Goal: Task Accomplishment & Management: Complete application form

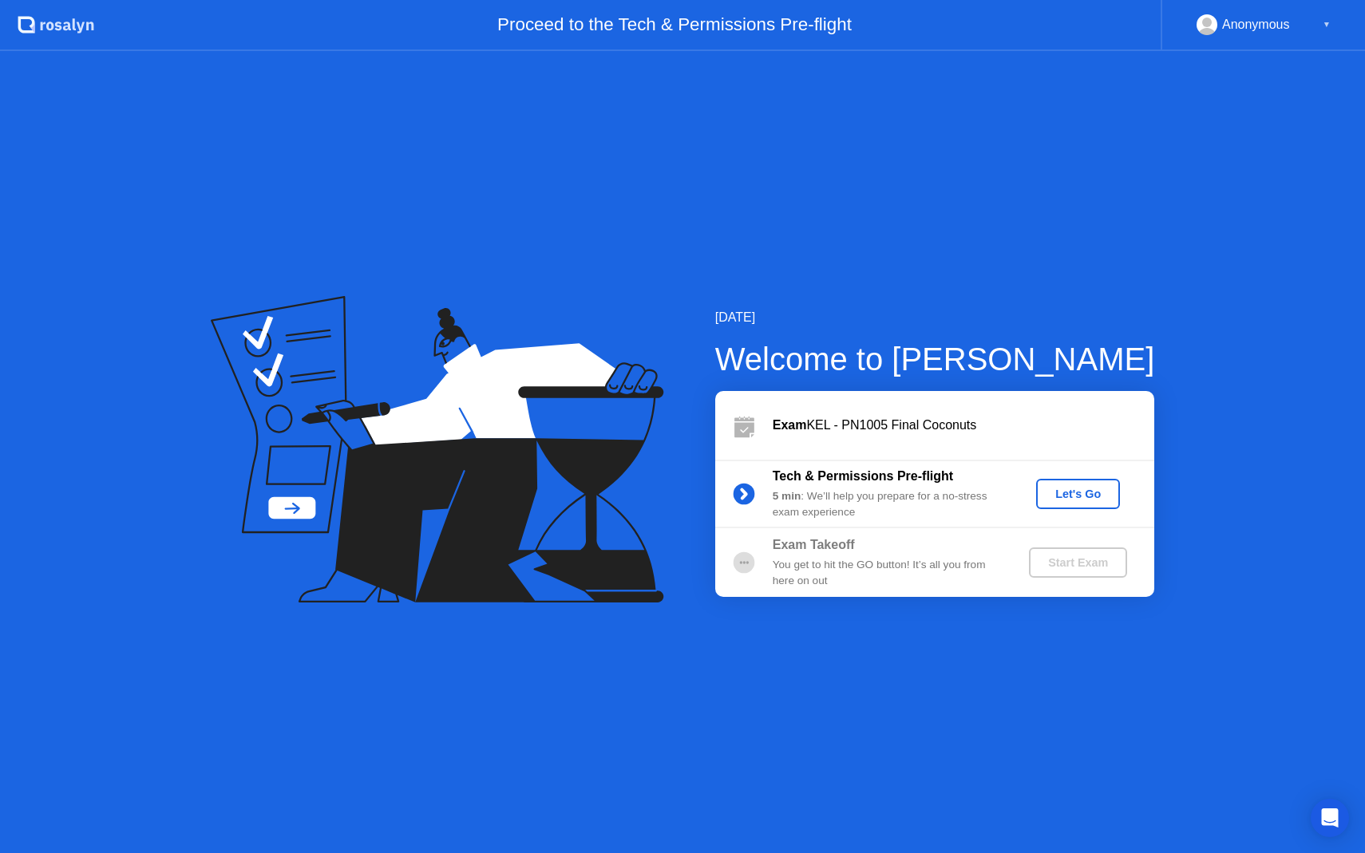
click at [1056, 488] on div "Let's Go" at bounding box center [1077, 494] width 71 height 13
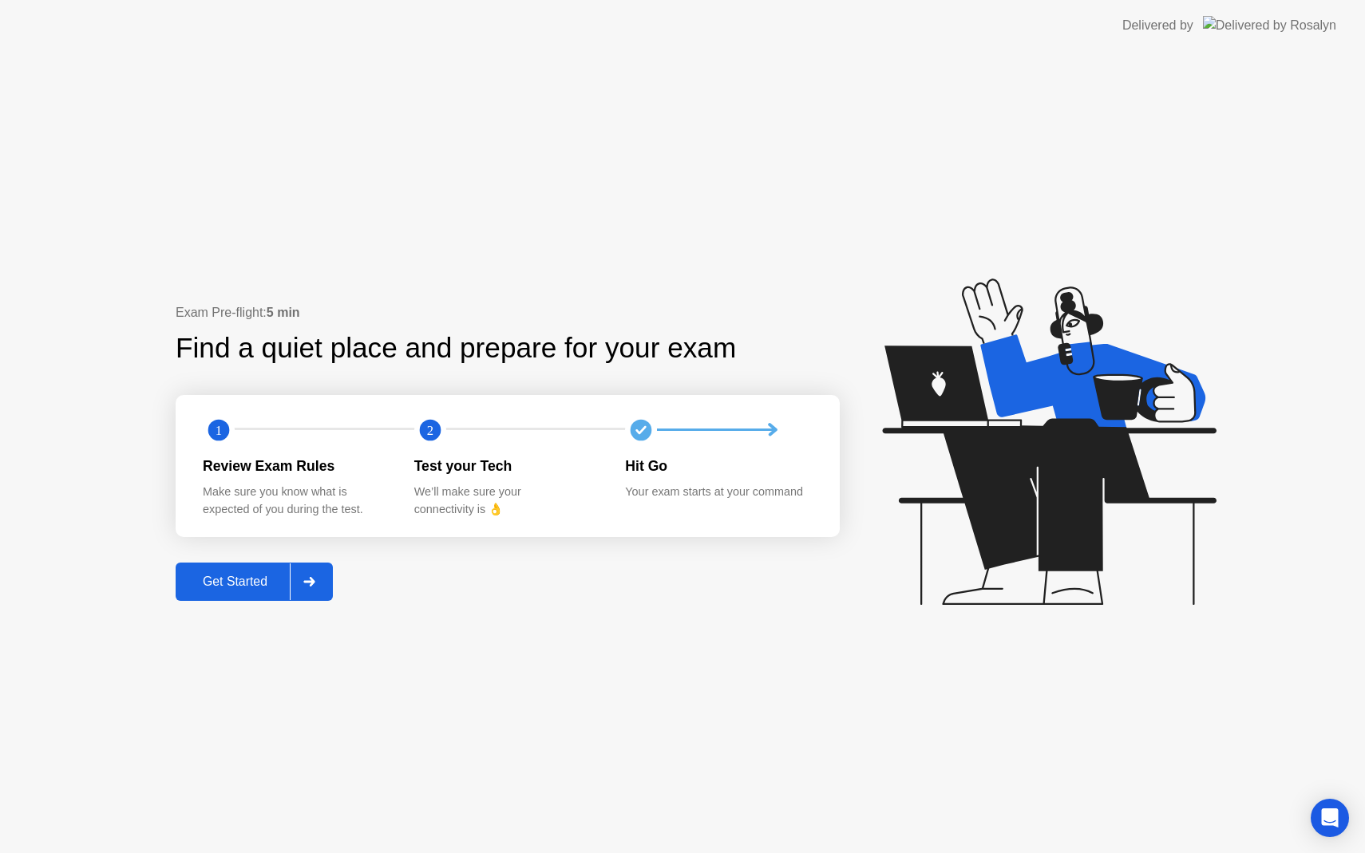
click at [238, 575] on div "Get Started" at bounding box center [234, 582] width 109 height 14
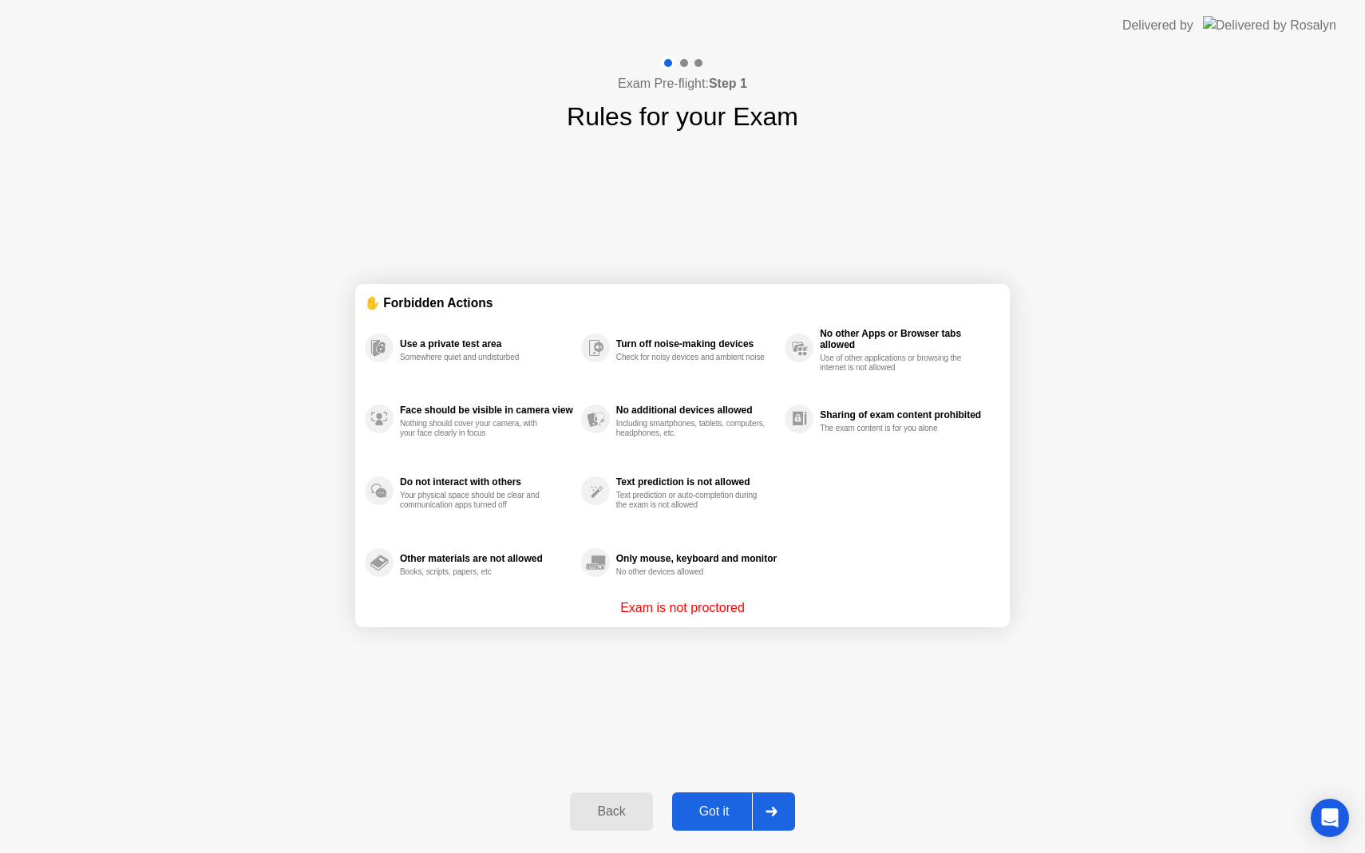
click at [730, 814] on div "Got it" at bounding box center [714, 812] width 75 height 14
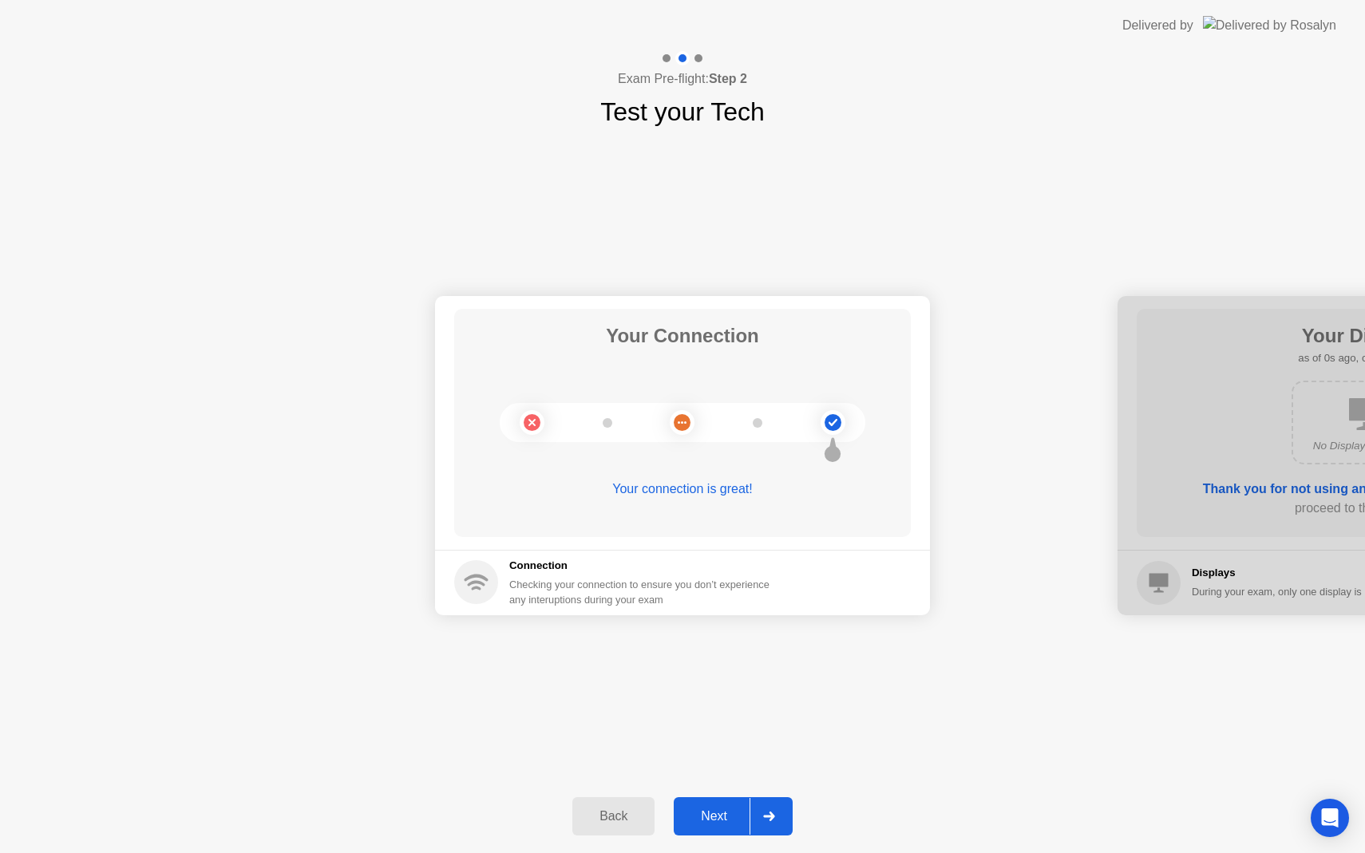
click at [730, 814] on div "Next" at bounding box center [713, 816] width 71 height 14
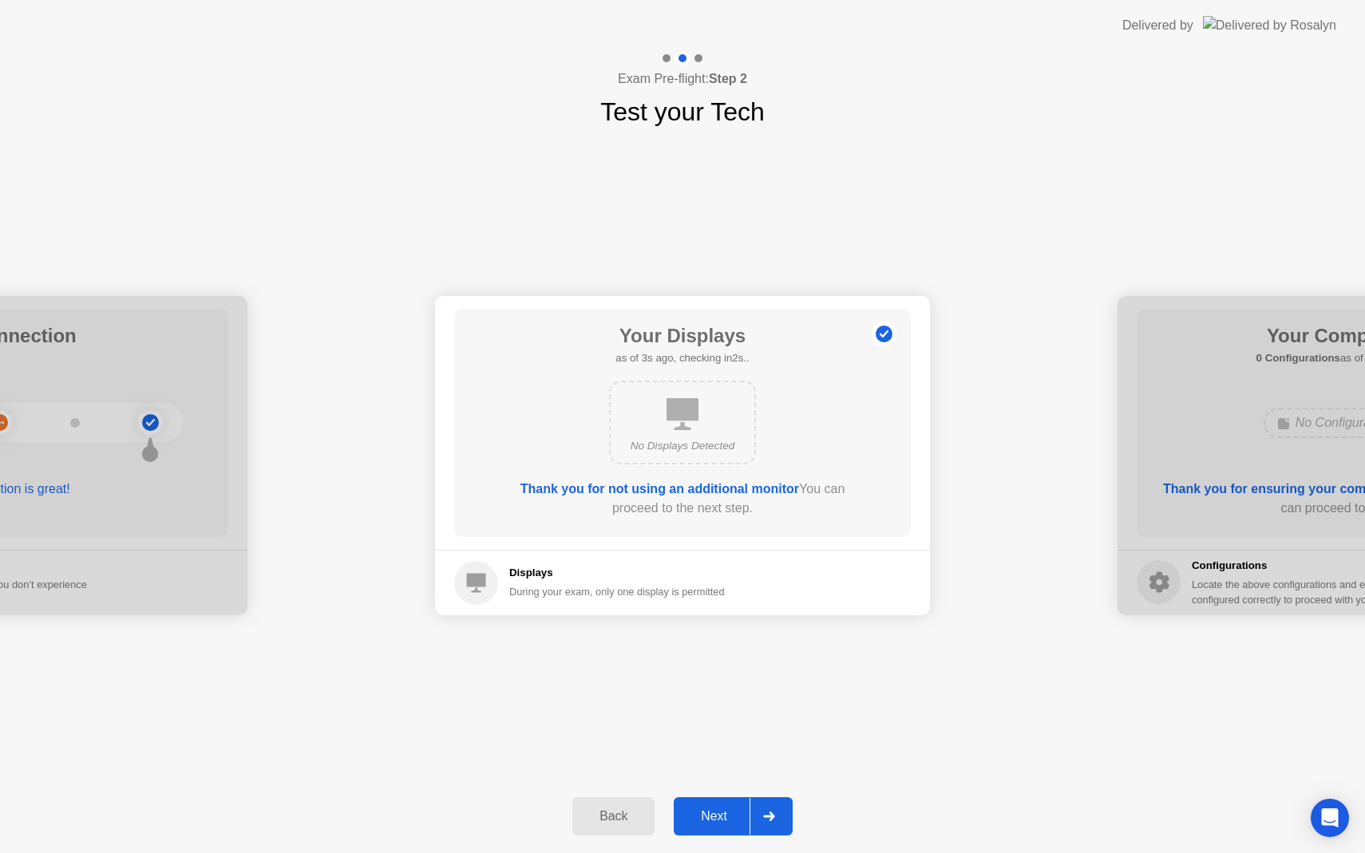
click at [730, 814] on div "Next" at bounding box center [713, 816] width 71 height 14
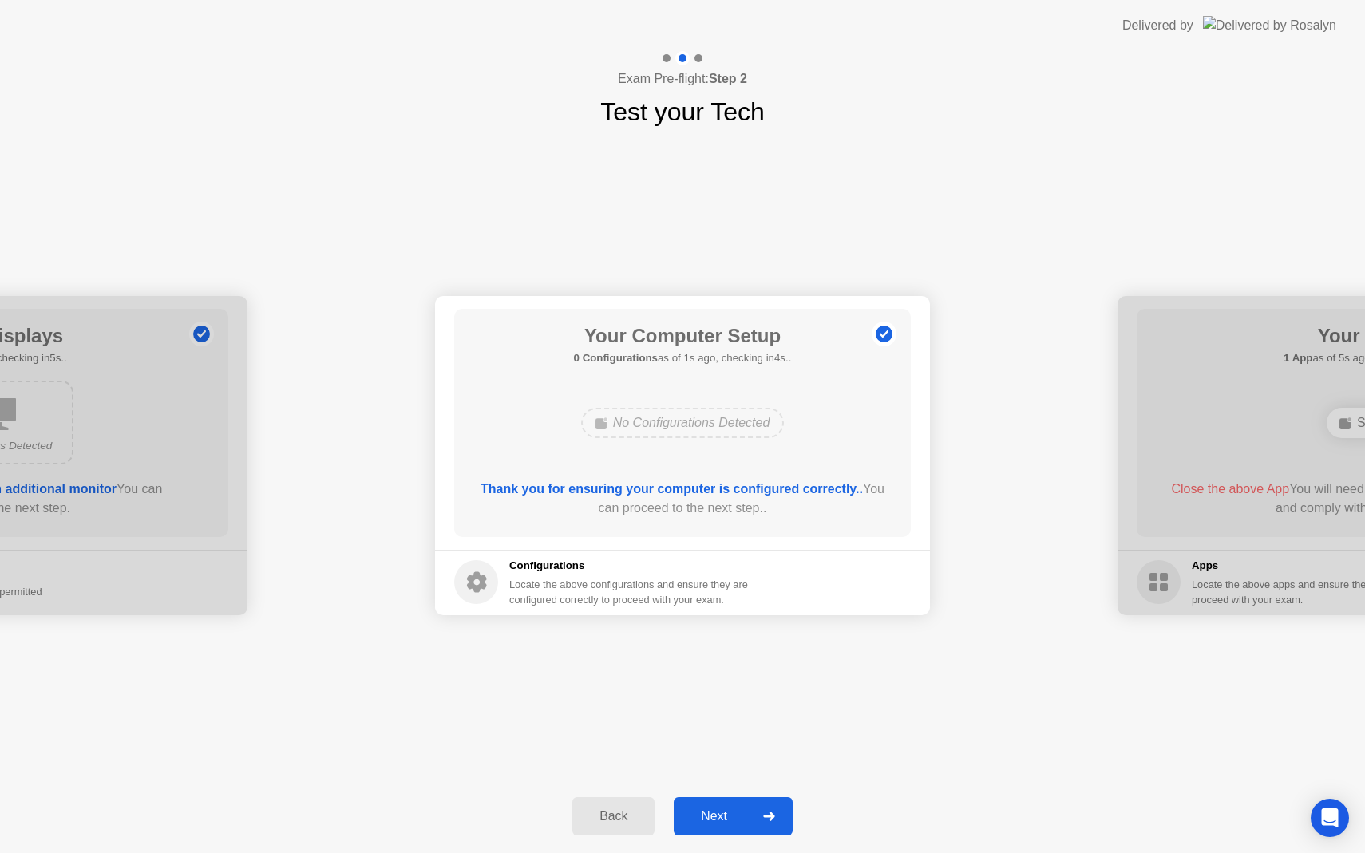
click at [730, 814] on div "Next" at bounding box center [713, 816] width 71 height 14
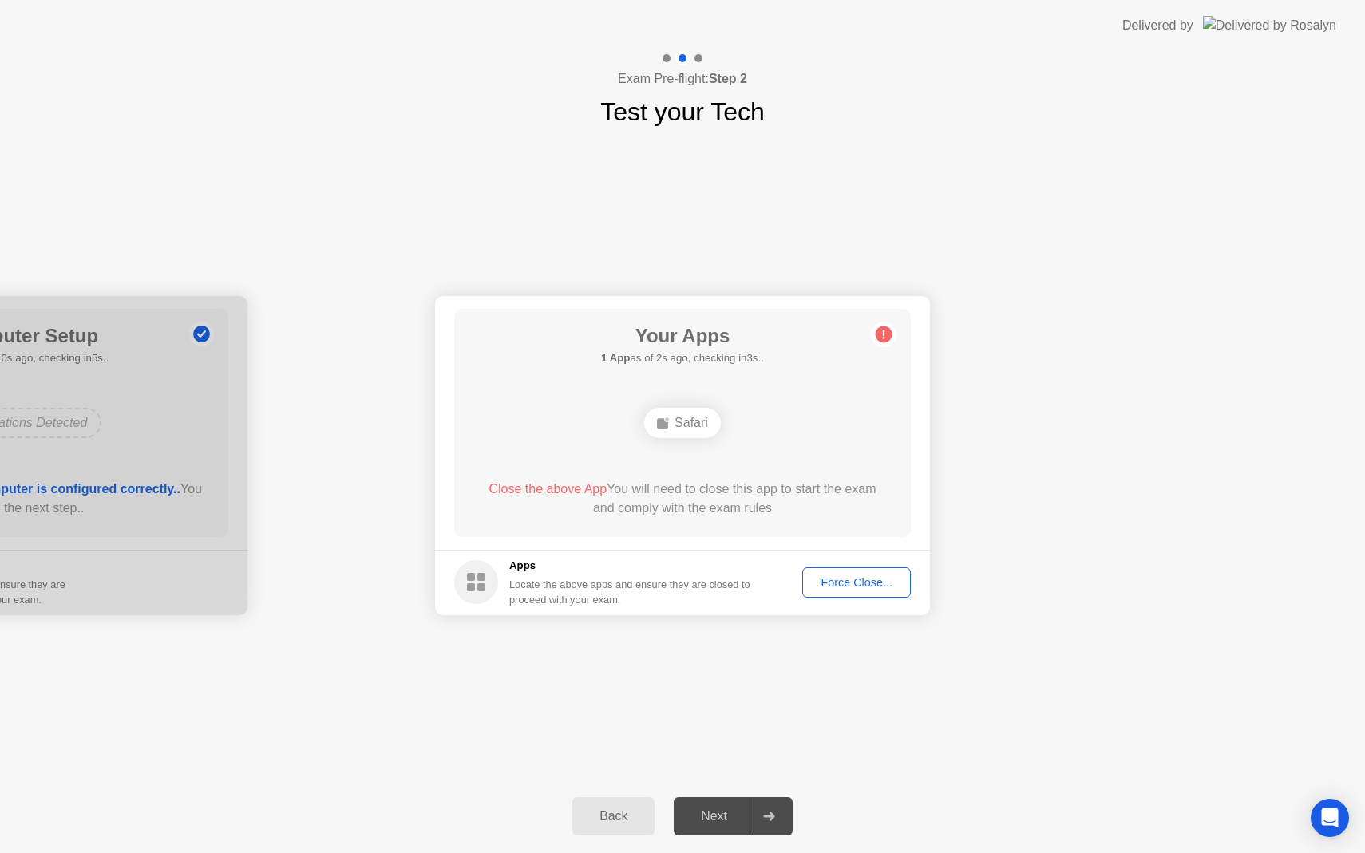
click at [852, 576] on div "Force Close..." at bounding box center [856, 582] width 97 height 13
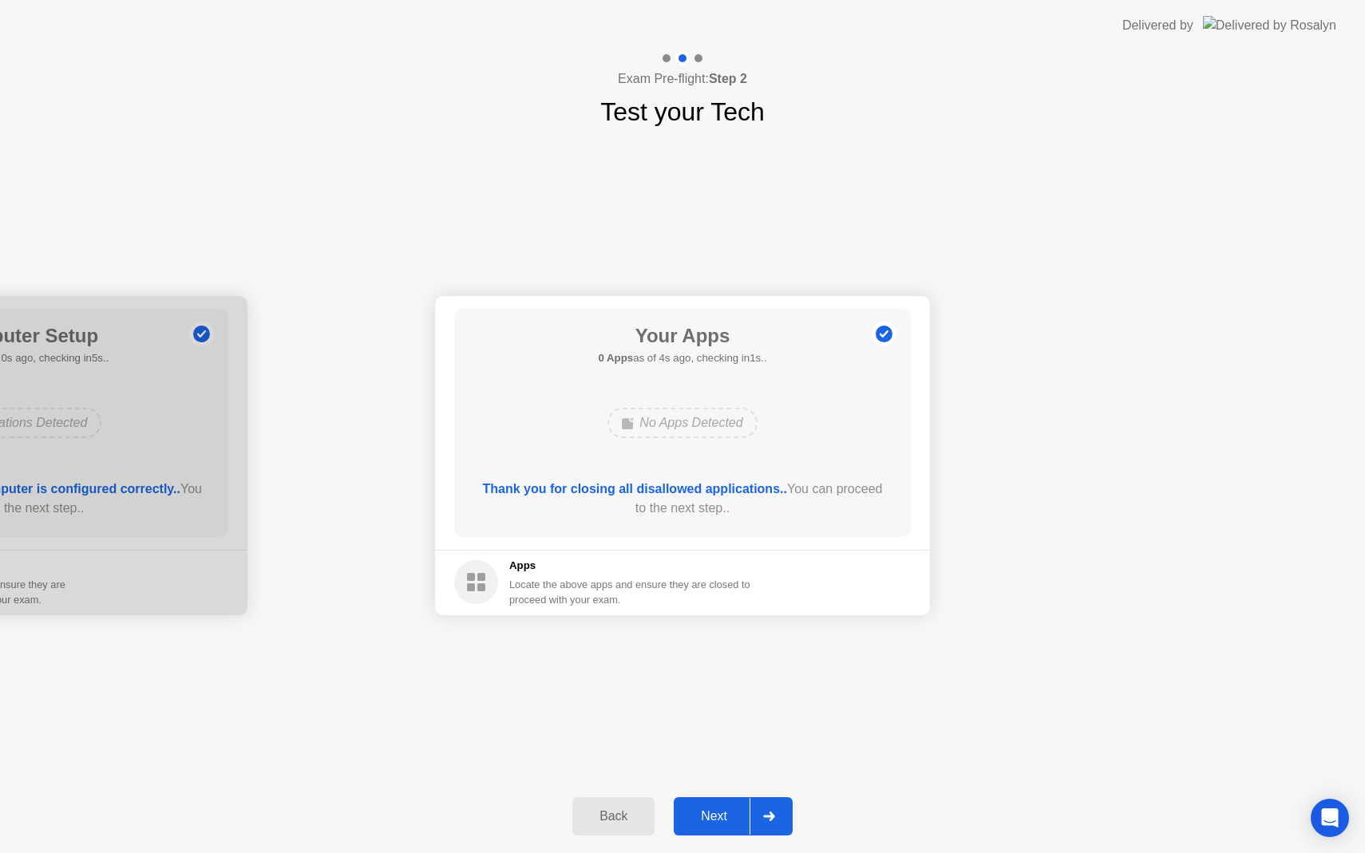
click at [710, 810] on div "Next" at bounding box center [713, 816] width 71 height 14
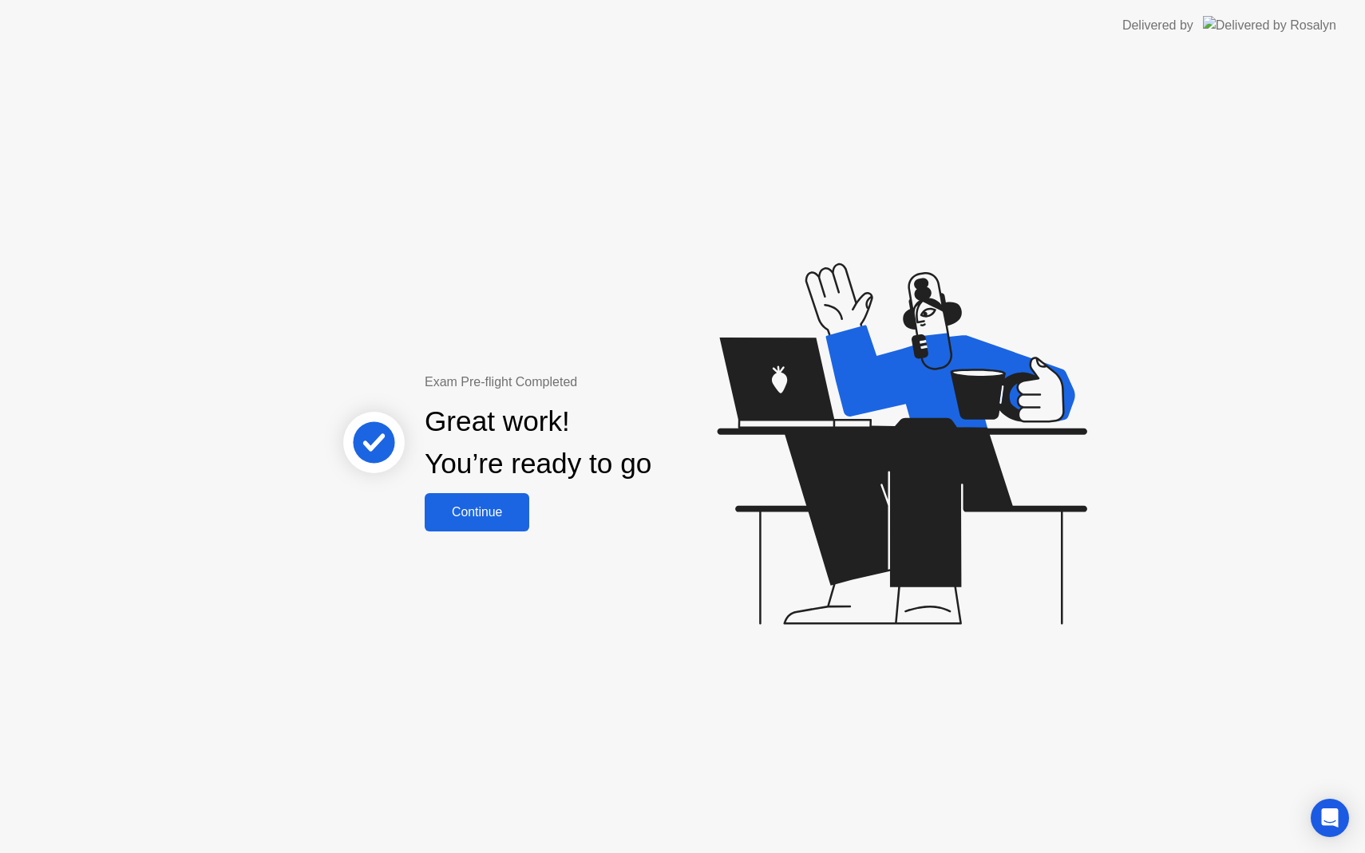
click at [489, 517] on div "Continue" at bounding box center [476, 512] width 95 height 14
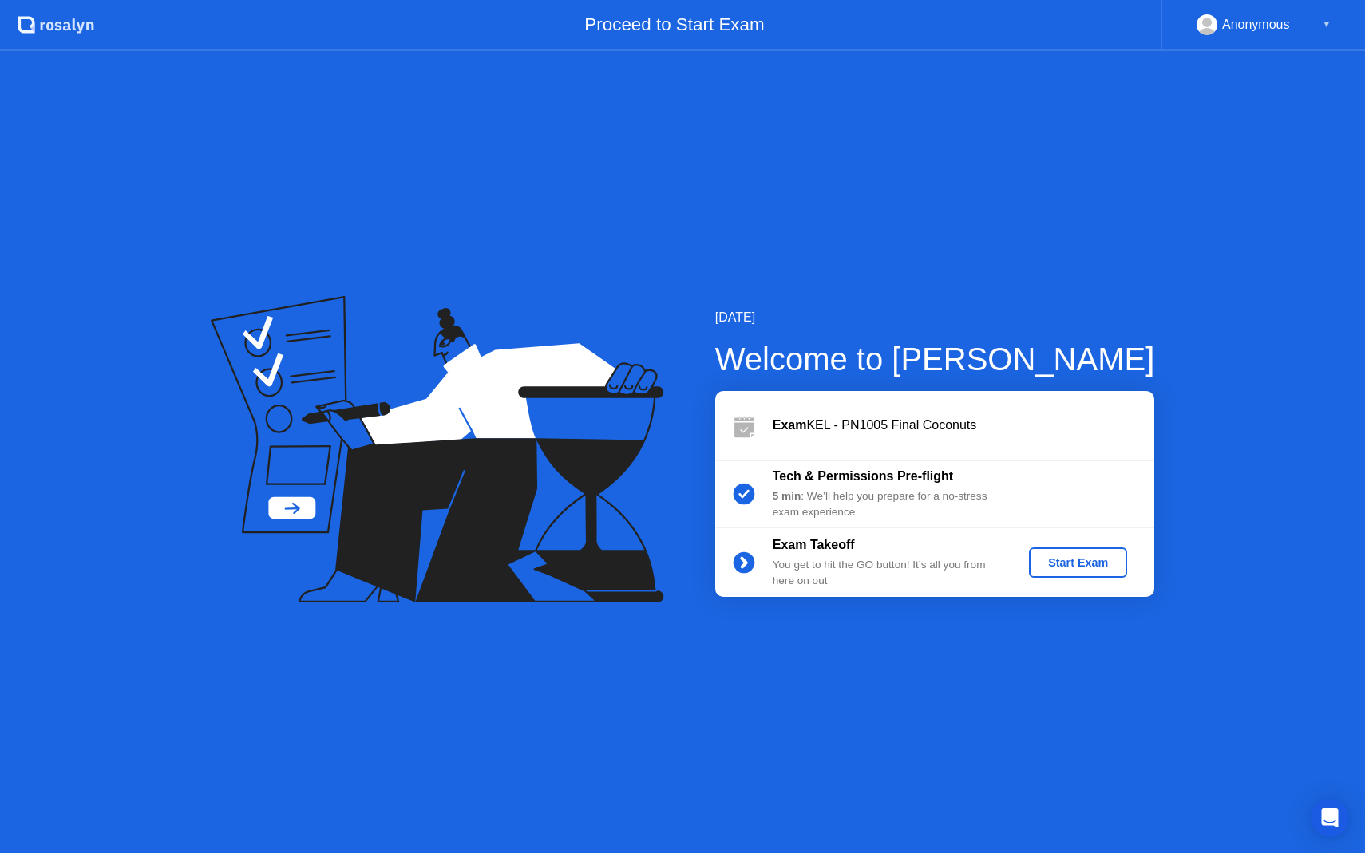
click at [1094, 556] on div "Start Exam" at bounding box center [1077, 562] width 85 height 13
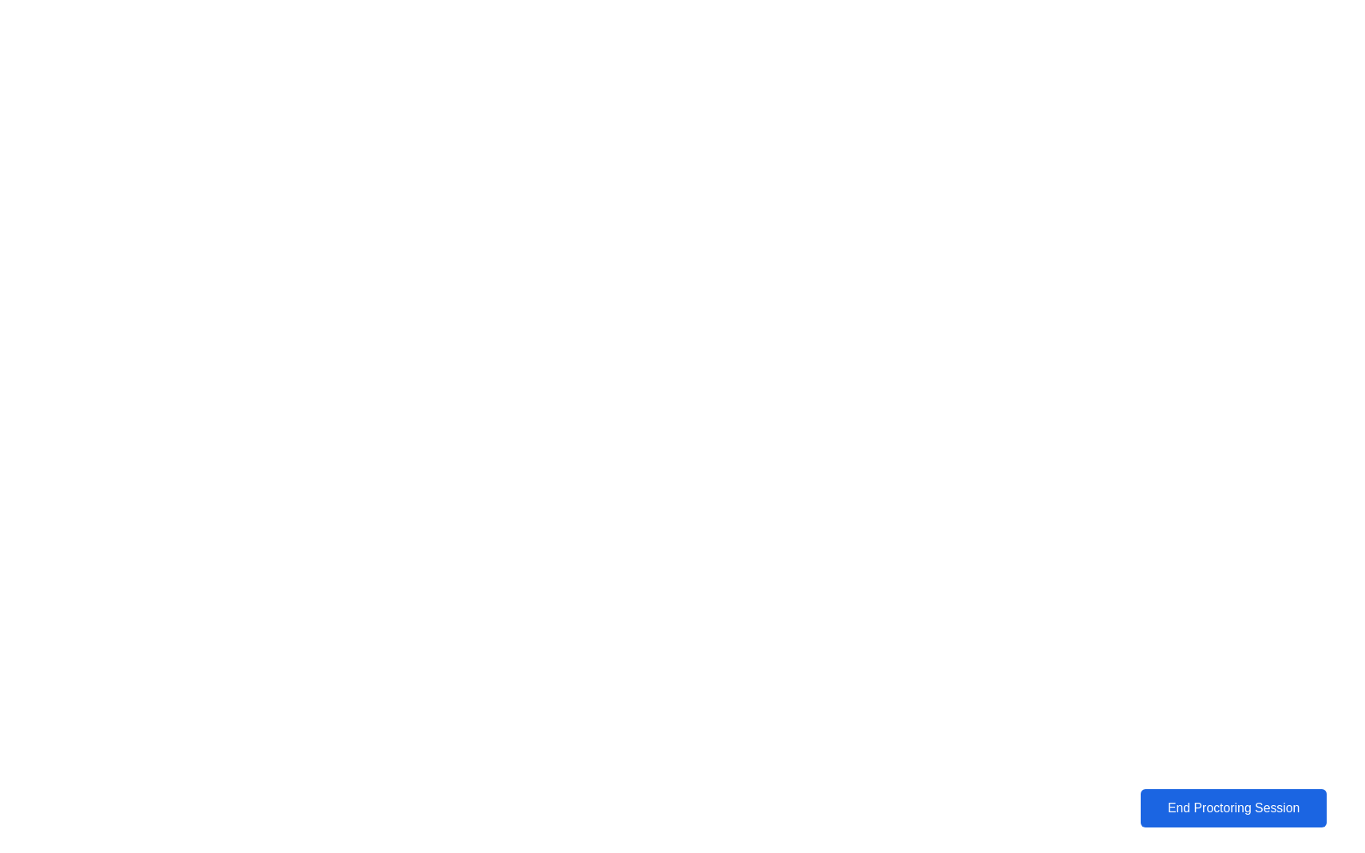
click at [1163, 822] on button "End Proctoring Session" at bounding box center [1234, 808] width 188 height 38
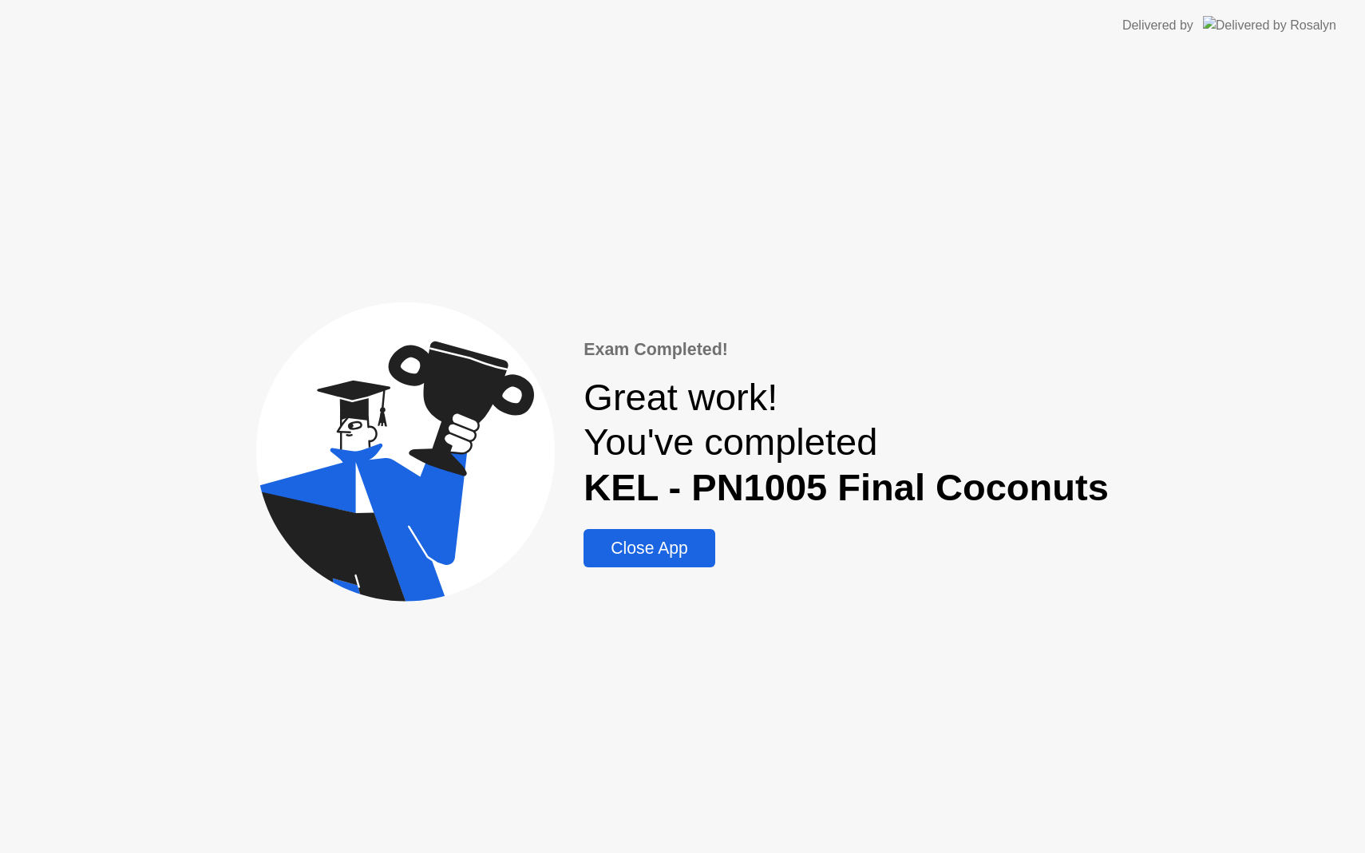
click at [669, 552] on div "Close App" at bounding box center [648, 548] width 121 height 19
